Goal: Information Seeking & Learning: Find specific fact

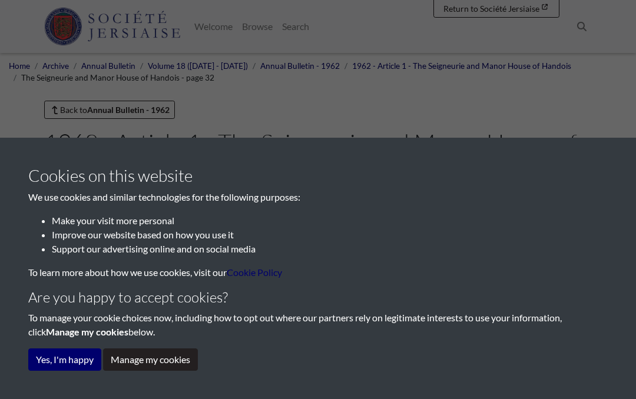
click at [61, 364] on button "Yes, I'm happy" at bounding box center [64, 359] width 73 height 22
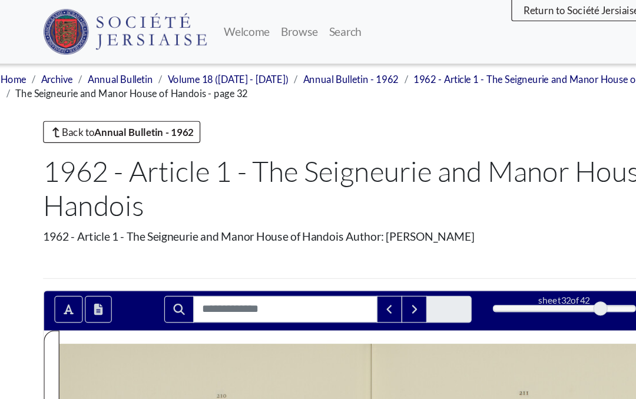
click at [314, 24] on link "Search" at bounding box center [295, 27] width 36 height 24
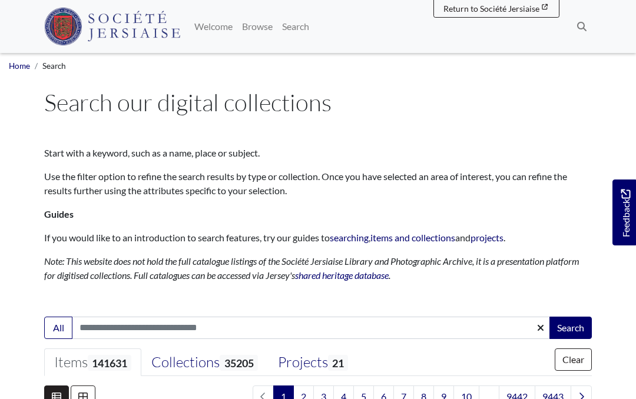
click at [100, 331] on input "Search:" at bounding box center [311, 328] width 479 height 22
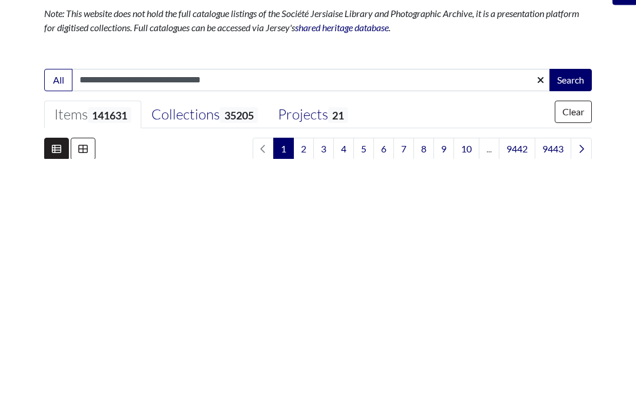
type input "**********"
click at [570, 310] on button "Search" at bounding box center [570, 321] width 42 height 22
click at [580, 310] on button "Search" at bounding box center [570, 321] width 42 height 22
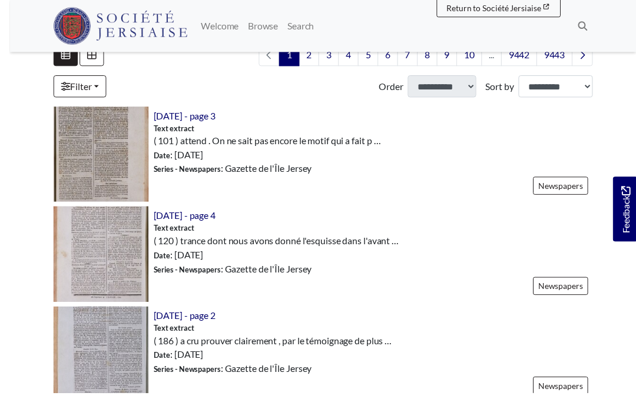
scroll to position [414, 0]
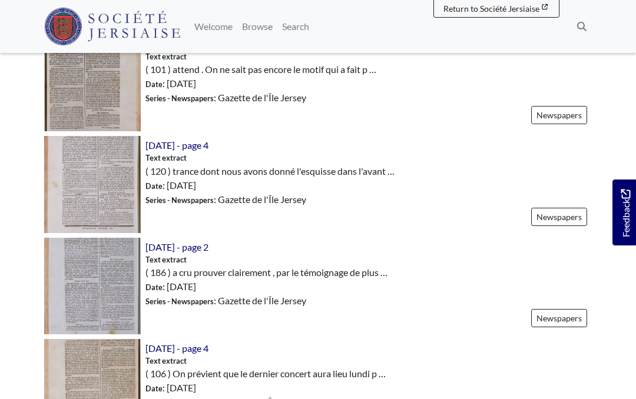
click at [237, 21] on link "Welcome" at bounding box center [214, 27] width 48 height 24
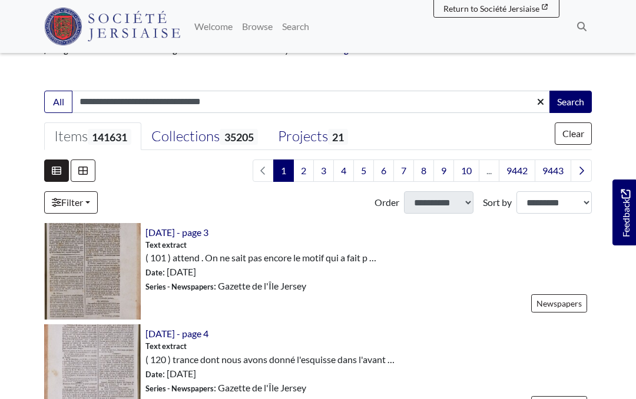
scroll to position [225, 0]
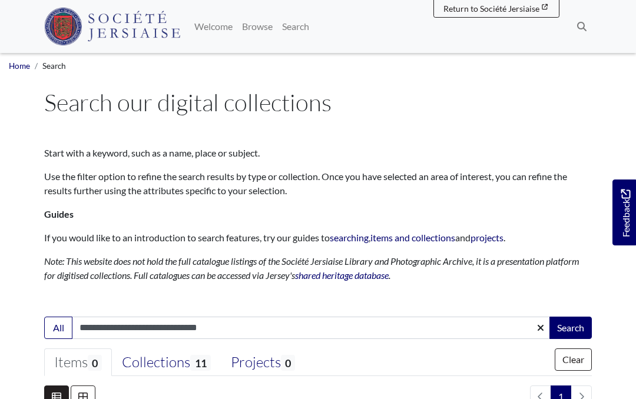
click at [277, 30] on link "Browse" at bounding box center [257, 27] width 40 height 24
